Goal: Contribute content: Add original content to the website for others to see

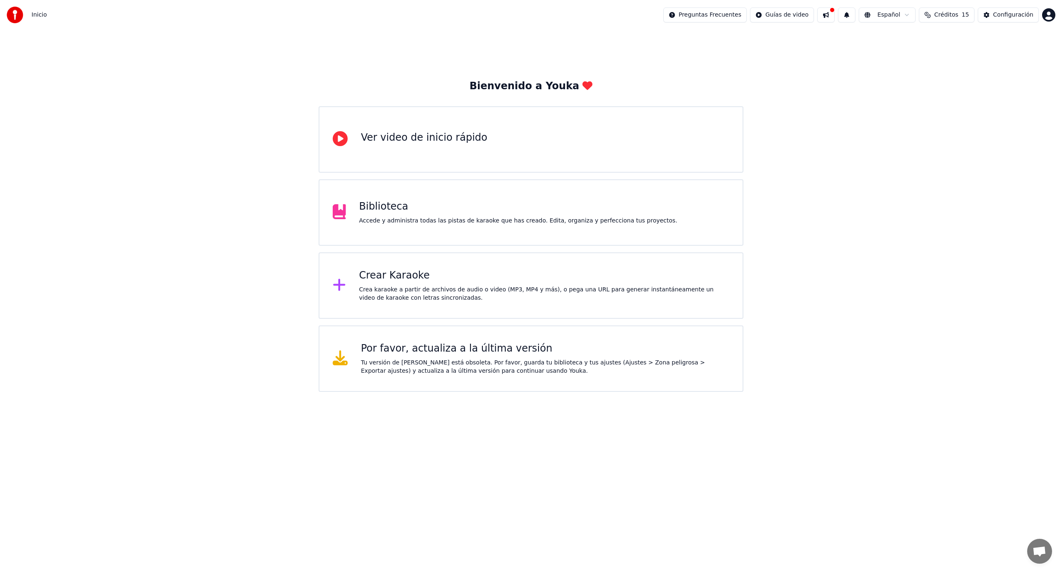
click at [61, 358] on div "Bienvenido a Youka Ver video de inicio rápido Biblioteca Accede y administra to…" at bounding box center [531, 211] width 1062 height 362
click at [41, 356] on div "Bienvenido a Youka Ver video de inicio rápido Biblioteca Accede y administra to…" at bounding box center [531, 211] width 1062 height 362
click at [1025, 17] on div "Configuración" at bounding box center [1013, 15] width 40 height 8
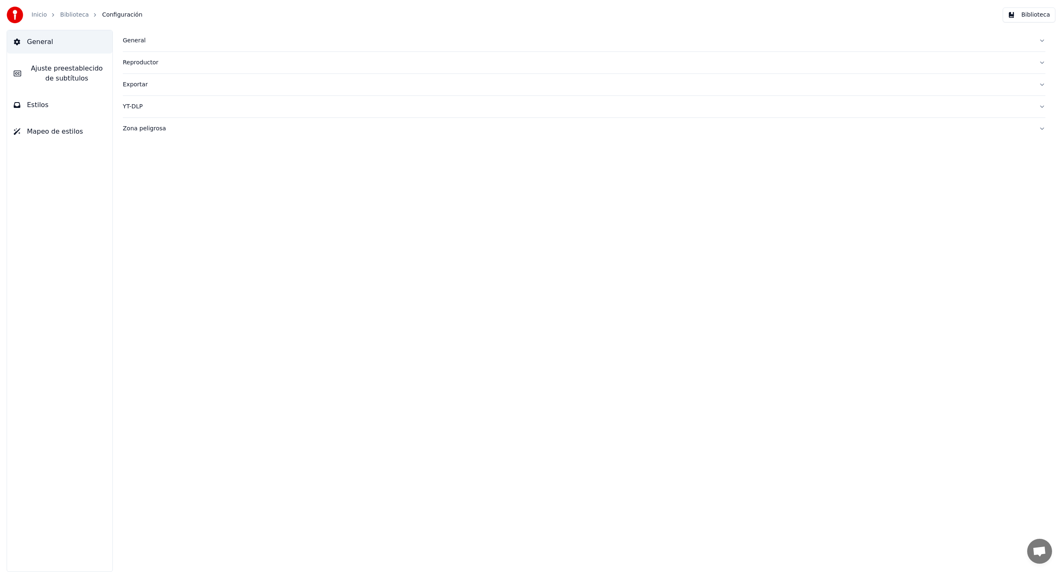
click at [17, 22] on img at bounding box center [15, 15] width 17 height 17
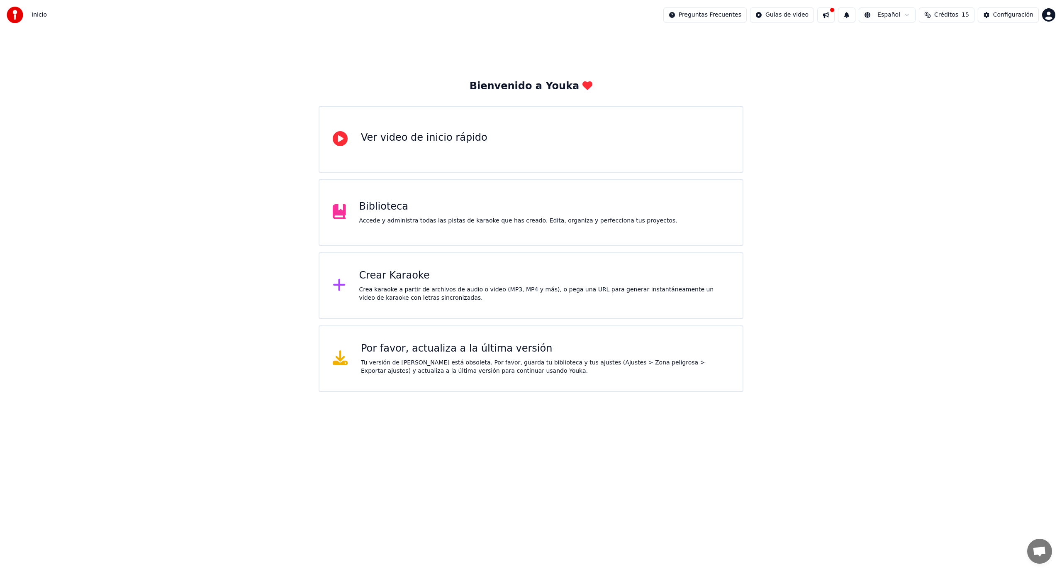
click at [415, 282] on div "Crear Karaoke" at bounding box center [544, 275] width 370 height 13
click at [401, 280] on div "Crear Karaoke" at bounding box center [544, 275] width 370 height 13
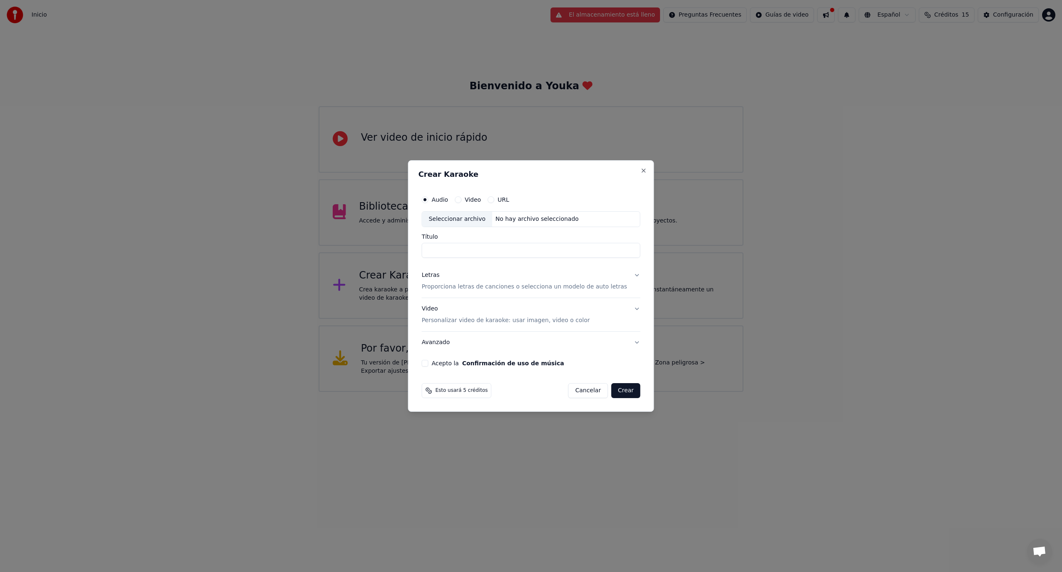
click at [473, 215] on div "Seleccionar archivo" at bounding box center [457, 219] width 70 height 15
type input "**********"
click at [472, 289] on p "Proporciona letras de canciones o selecciona un modelo de auto letras" at bounding box center [523, 286] width 205 height 8
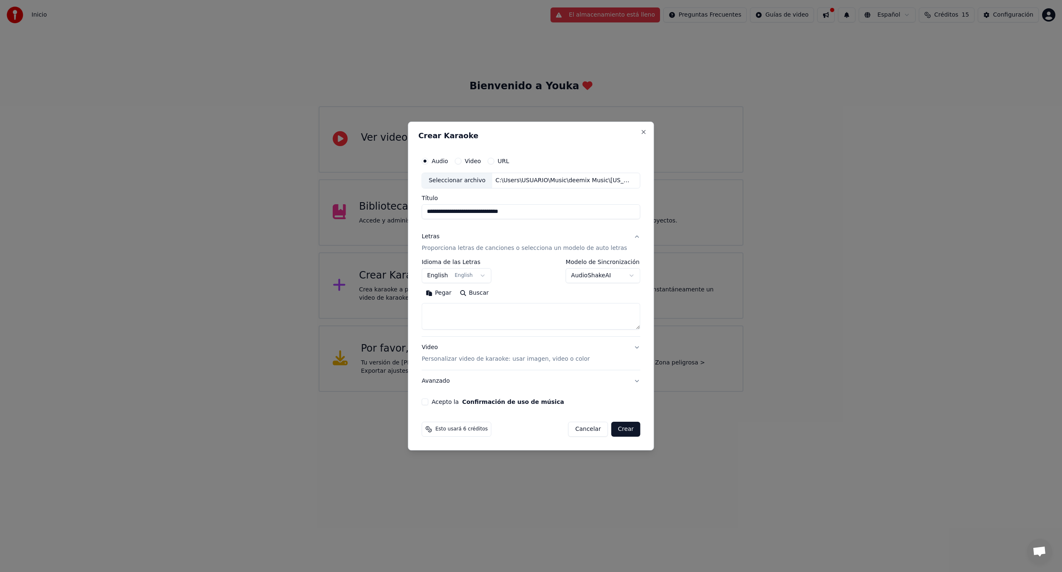
click at [447, 295] on button "Pegar" at bounding box center [438, 292] width 34 height 13
type textarea "**********"
click at [428, 404] on button "Acepto la Confirmación de uso de música" at bounding box center [424, 401] width 7 height 7
click at [613, 429] on button "Crear" at bounding box center [625, 428] width 29 height 15
select select "**"
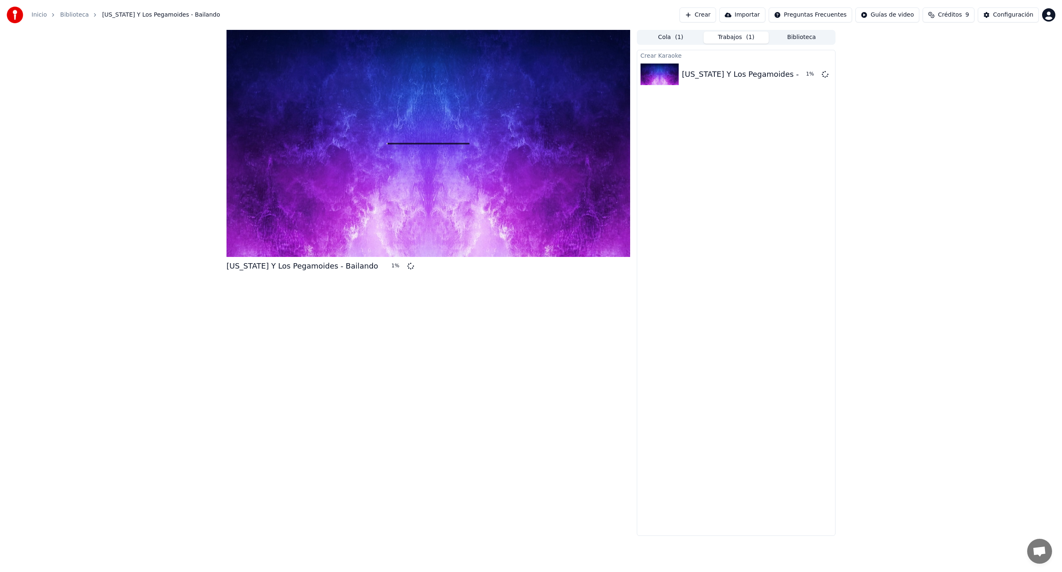
click at [615, 429] on div "[US_STATE] Y Los Pegamoides - Bailando 1 %" at bounding box center [428, 283] width 404 height 506
click at [623, 426] on div "[US_STATE] Y Los Pegamoides - Bailando 4 %" at bounding box center [428, 283] width 404 height 506
click at [622, 431] on div "[US_STATE] Y Los Pegamoides - Bailando 4 %" at bounding box center [428, 283] width 404 height 506
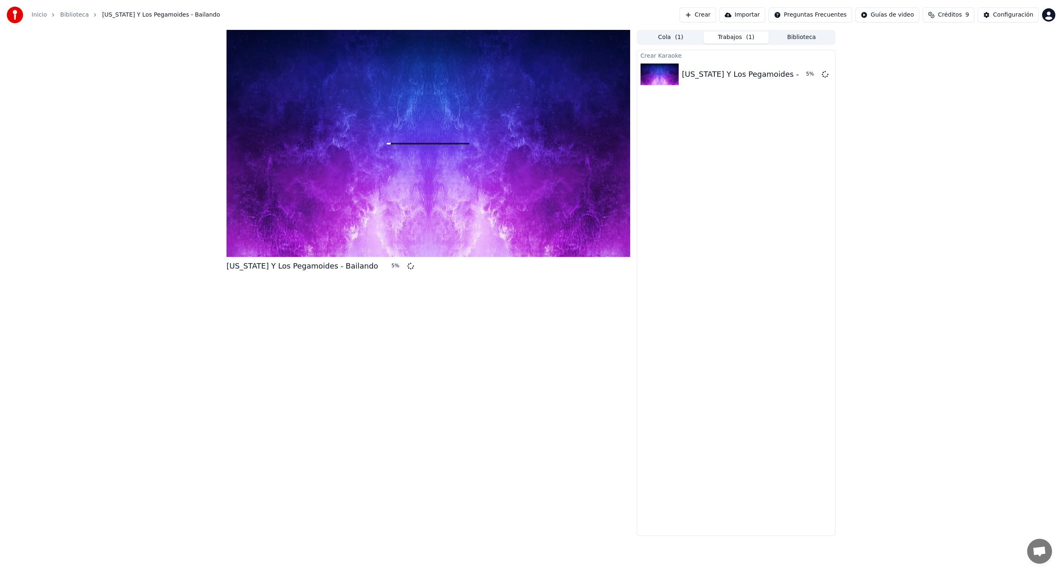
click at [479, 402] on div "[US_STATE] Y Los Pegamoides - Bailando 5 %" at bounding box center [428, 283] width 404 height 506
click at [430, 403] on div "[US_STATE] Y Los Pegamoides - Bailando 6 %" at bounding box center [428, 283] width 404 height 506
click at [430, 404] on div "[US_STATE] Y Los Pegamoides - Bailando 6 %" at bounding box center [428, 283] width 404 height 506
click at [525, 329] on div "[US_STATE] Y Los Pegamoides - Bailando 10 %" at bounding box center [428, 283] width 404 height 506
click at [143, 145] on div "[US_STATE] Y Los Pegamoides - Bailando 20 % Cola ( 1 ) Trabajos ( 1 ) Bibliotec…" at bounding box center [531, 283] width 1062 height 506
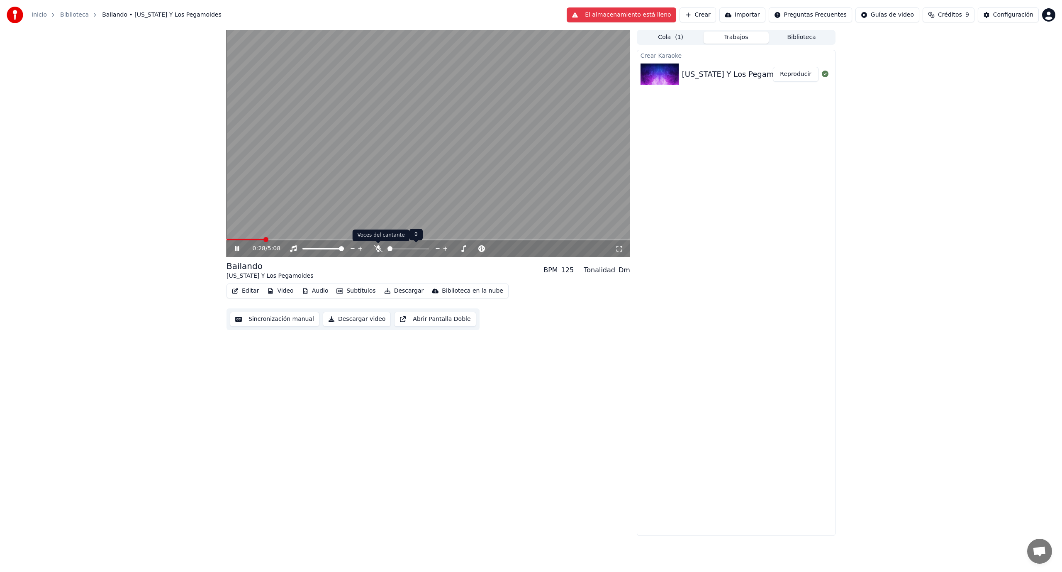
click at [379, 248] on icon at bounding box center [378, 248] width 8 height 7
click at [379, 248] on icon at bounding box center [378, 248] width 5 height 7
click at [232, 251] on div "0:40 / 5:08" at bounding box center [428, 248] width 397 height 8
click at [239, 250] on icon at bounding box center [237, 248] width 4 height 5
